Goal: Task Accomplishment & Management: Use online tool/utility

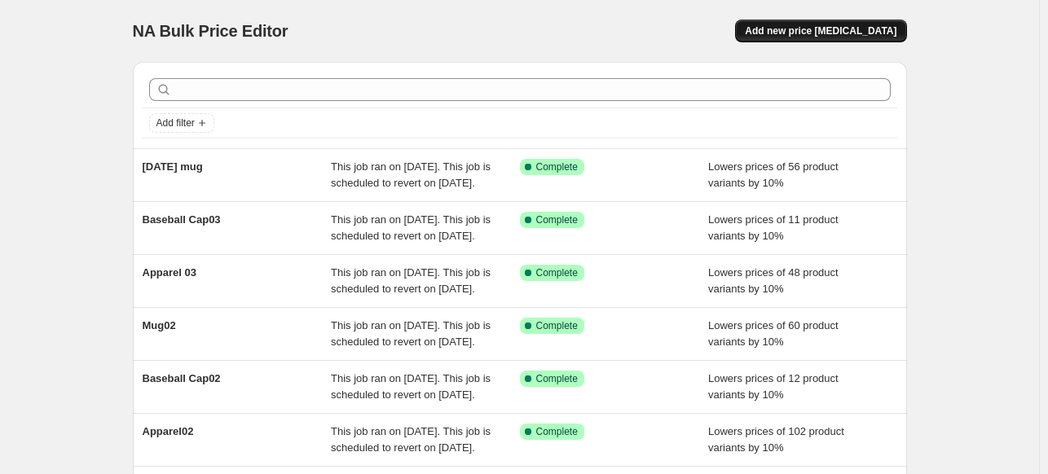
click at [880, 28] on span "Add new price [MEDICAL_DATA]" at bounding box center [821, 30] width 152 height 13
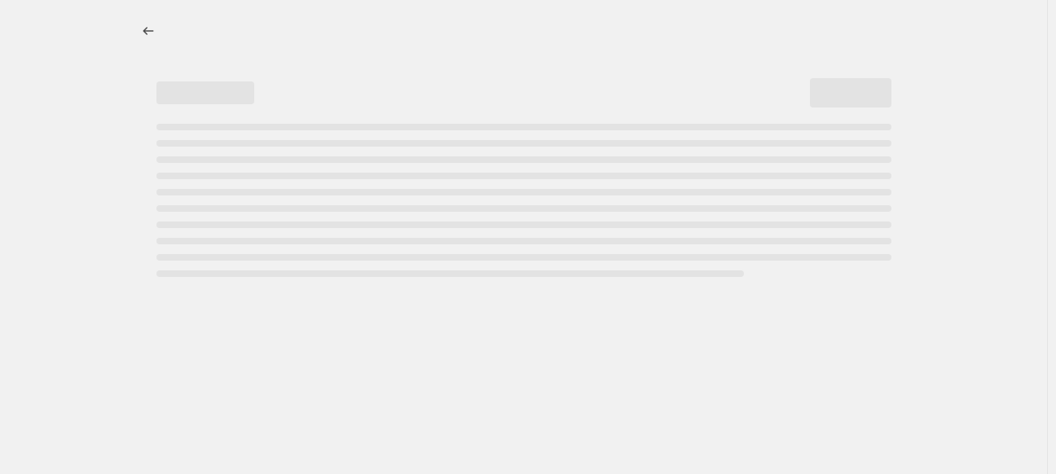
select select "percentage"
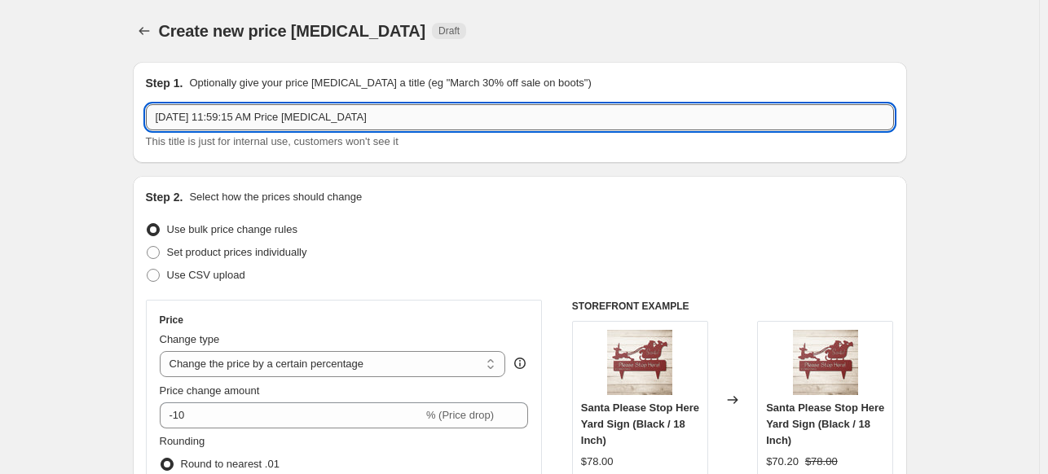
drag, startPoint x: 432, startPoint y: 125, endPoint x: 156, endPoint y: 120, distance: 276.2
click at [156, 120] on input "[DATE] 11:59:15 AM Price [MEDICAL_DATA]" at bounding box center [520, 117] width 748 height 26
type input "Thanksgiving03"
click at [560, 268] on div "Use CSV upload" at bounding box center [520, 275] width 748 height 23
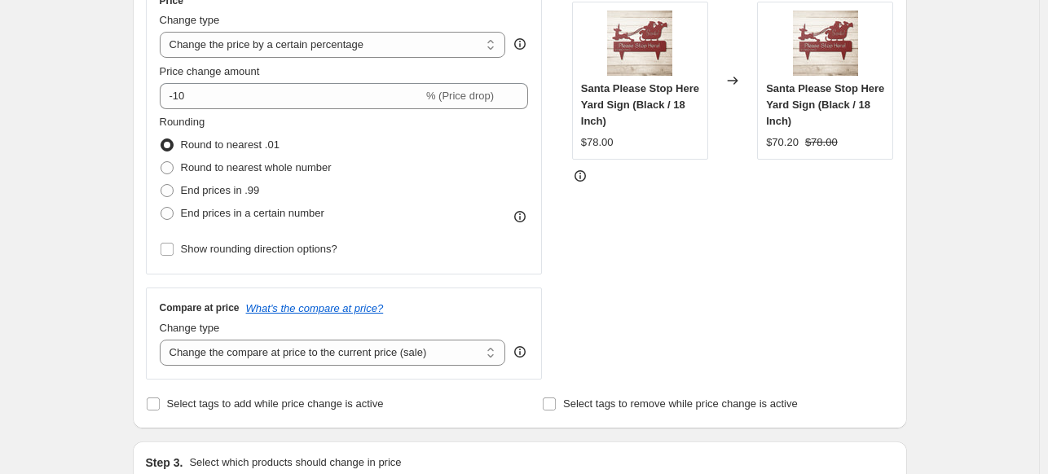
scroll to position [297, 0]
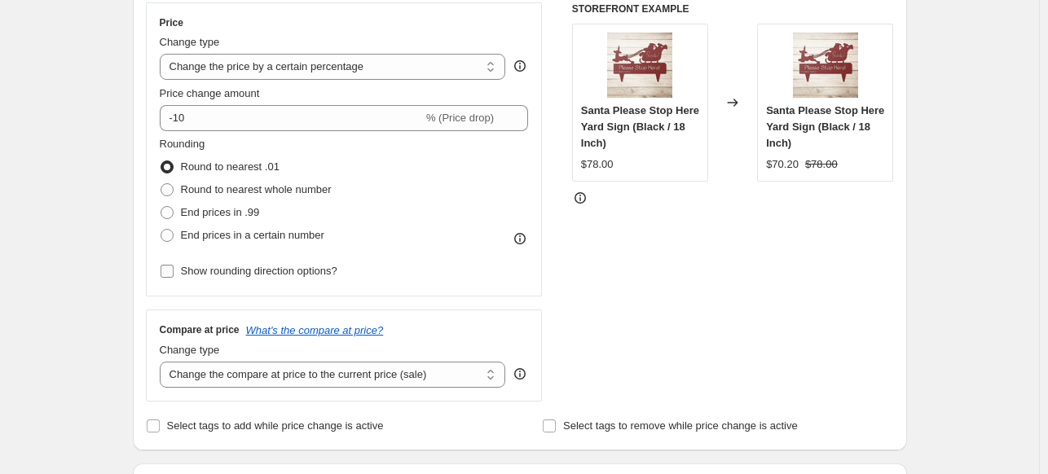
click at [171, 271] on input "Show rounding direction options?" at bounding box center [166, 271] width 13 height 13
checkbox input "true"
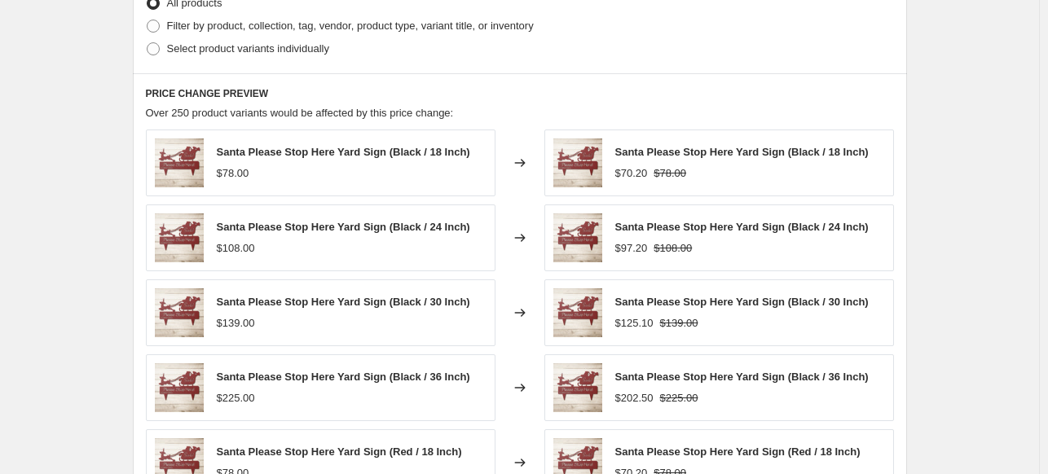
scroll to position [800, 0]
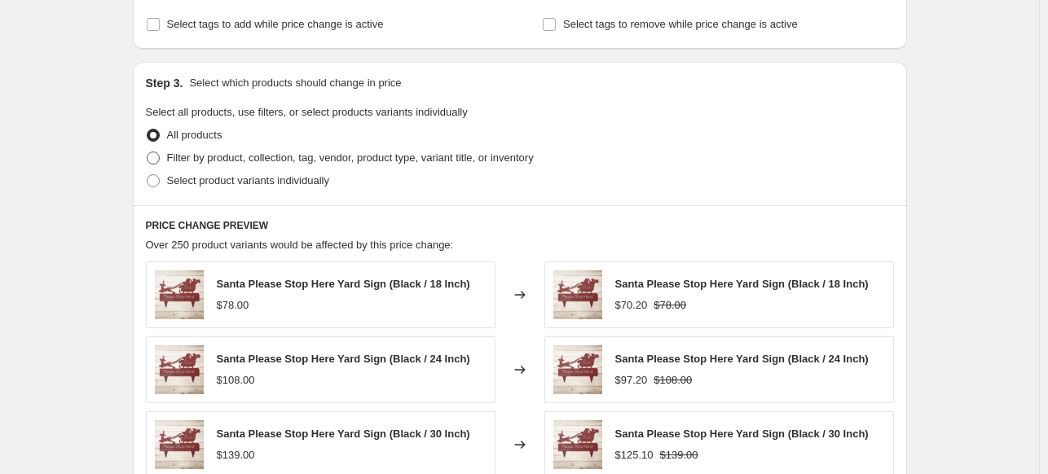
click at [155, 164] on span at bounding box center [153, 158] width 15 height 15
click at [147, 152] on input "Filter by product, collection, tag, vendor, product type, variant title, or inv…" at bounding box center [147, 152] width 1 height 1
radio input "true"
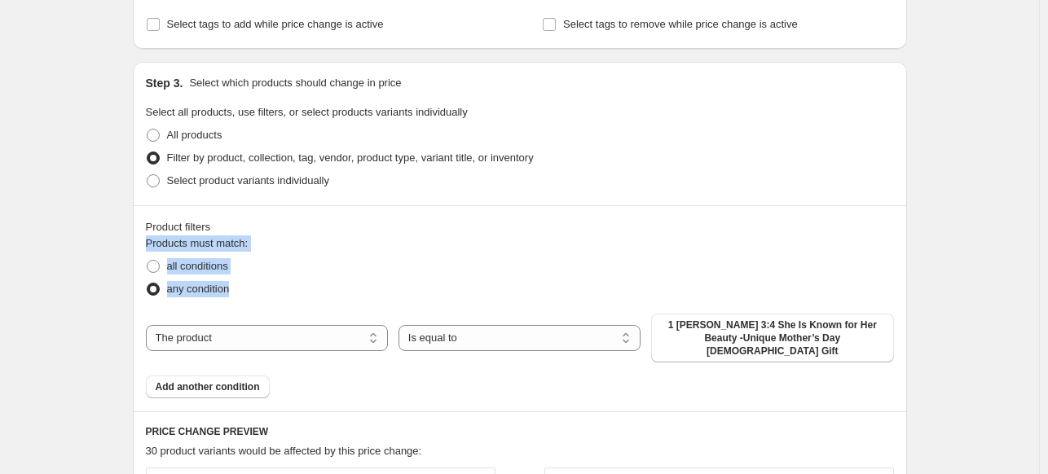
drag, startPoint x: 1047, startPoint y: 223, endPoint x: 1048, endPoint y: 278, distance: 54.6
click at [914, 250] on div "Create new price change job. This page is ready Create new price change job Dra…" at bounding box center [519, 221] width 813 height 2043
click at [816, 230] on div "Product filters" at bounding box center [520, 227] width 748 height 16
click at [792, 332] on span "1 Peter 3:4 She Is Known for Her Beauty -Unique Mother’s Day Christian Gift" at bounding box center [772, 338] width 222 height 39
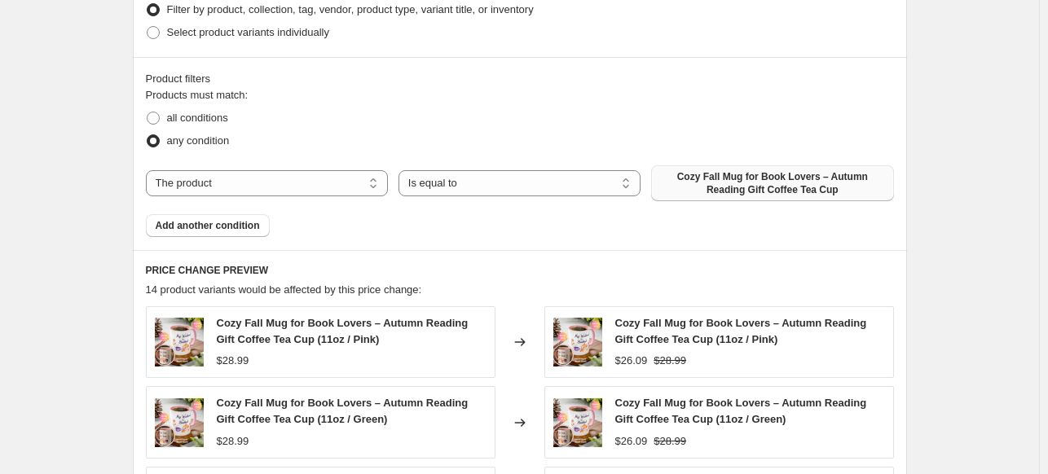
scroll to position [956, 0]
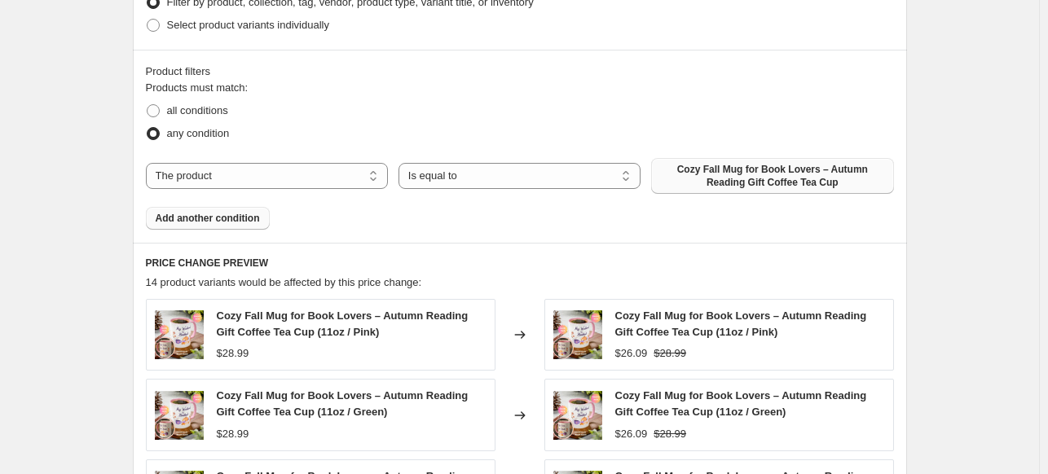
click at [231, 218] on span "Add another condition" at bounding box center [208, 218] width 104 height 13
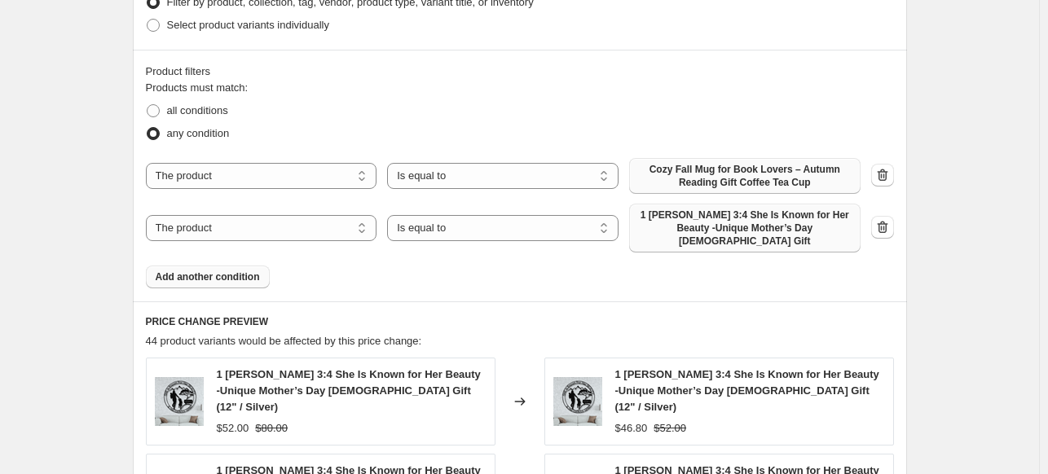
click at [688, 235] on button "1 Peter 3:4 She Is Known for Her Beauty -Unique Mother’s Day Christian Gift" at bounding box center [744, 228] width 231 height 49
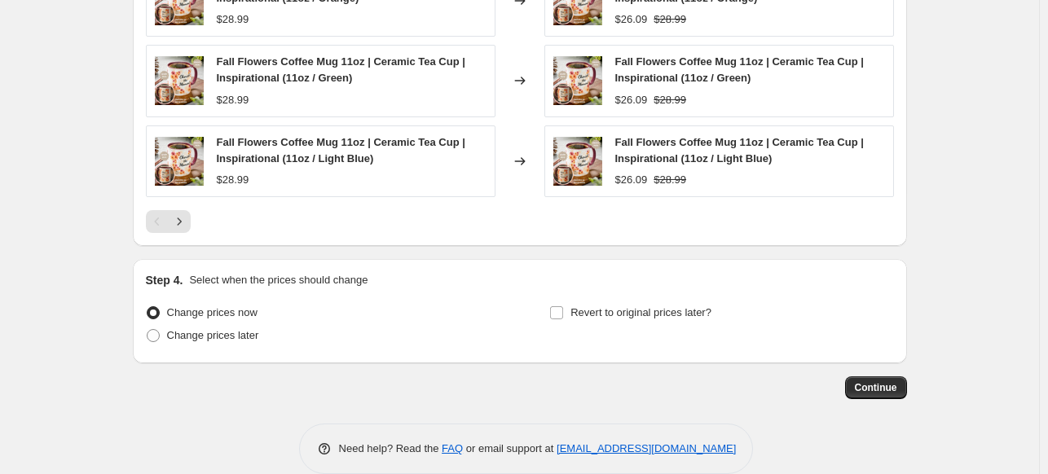
scroll to position [1518, 0]
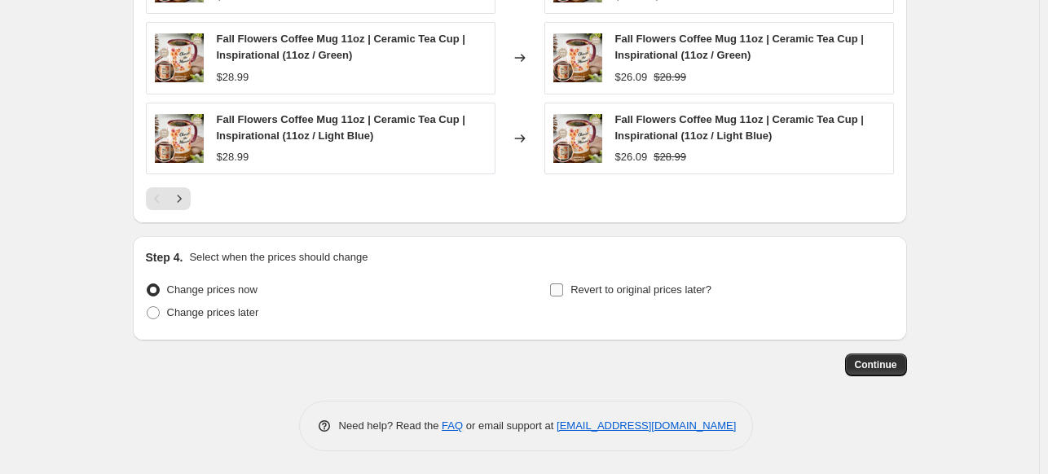
click at [560, 284] on input "Revert to original prices later?" at bounding box center [556, 289] width 13 height 13
checkbox input "true"
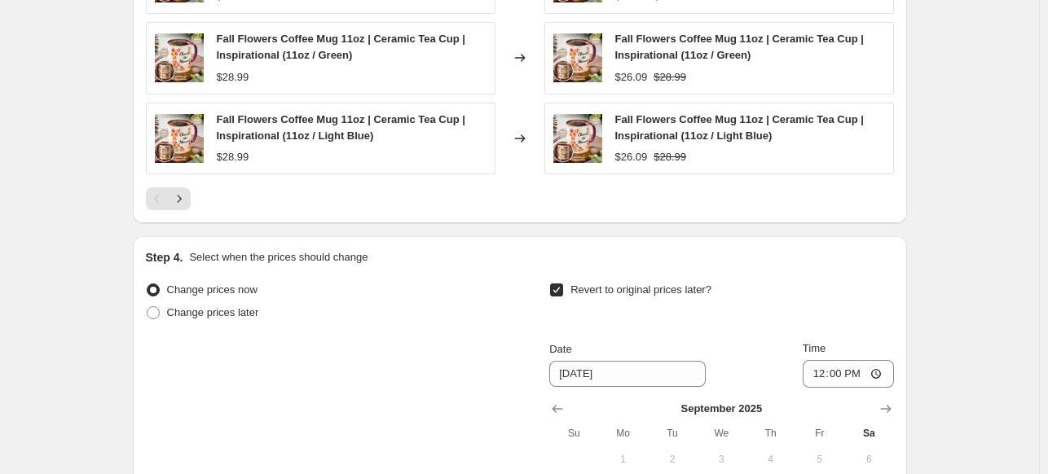
drag, startPoint x: 1046, startPoint y: 326, endPoint x: 1055, endPoint y: 366, distance: 40.9
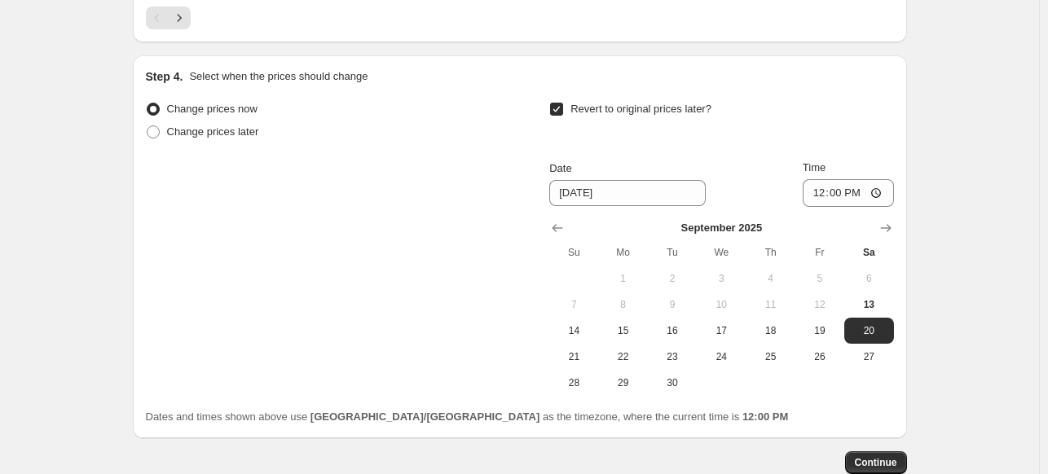
scroll to position [1719, 0]
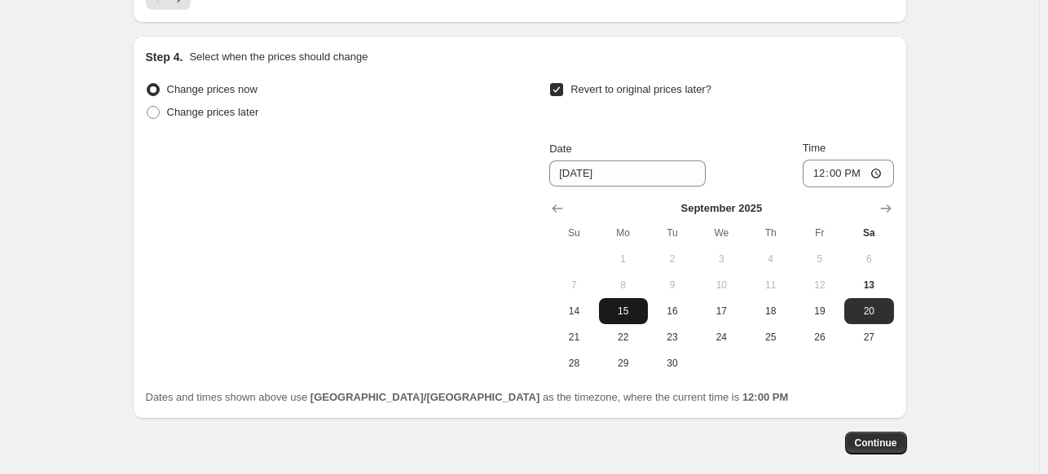
click at [626, 311] on span "15" at bounding box center [623, 311] width 36 height 13
type input "9/15/2025"
click at [897, 446] on span "Continue" at bounding box center [876, 443] width 42 height 13
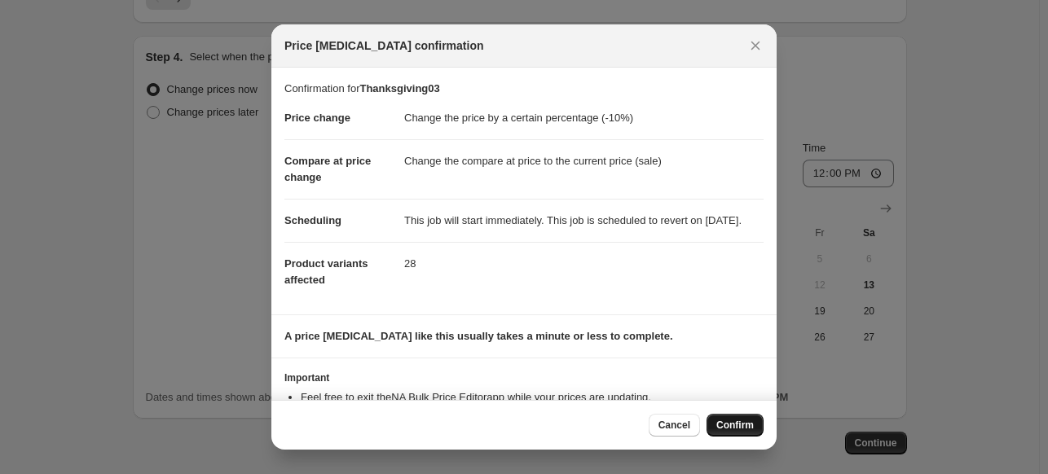
click at [719, 427] on span "Confirm" at bounding box center [734, 425] width 37 height 13
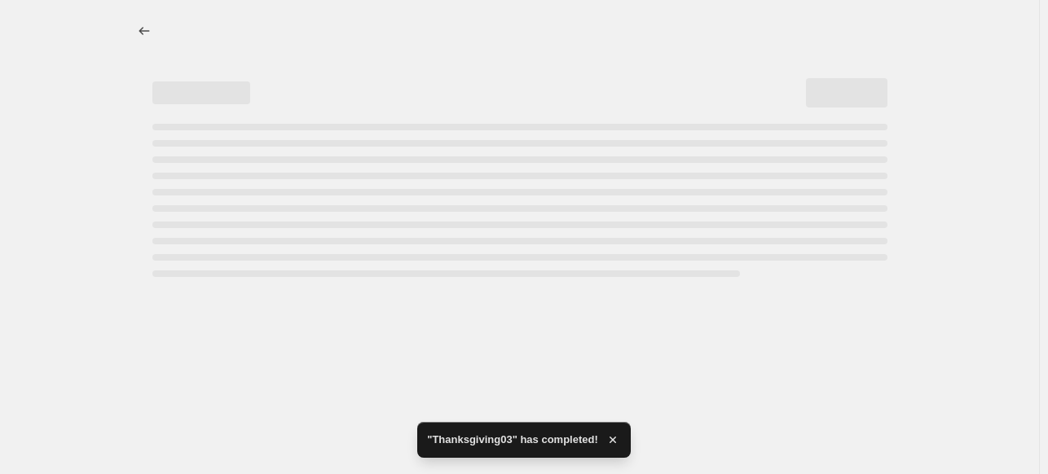
select select "percentage"
